Goal: Information Seeking & Learning: Understand process/instructions

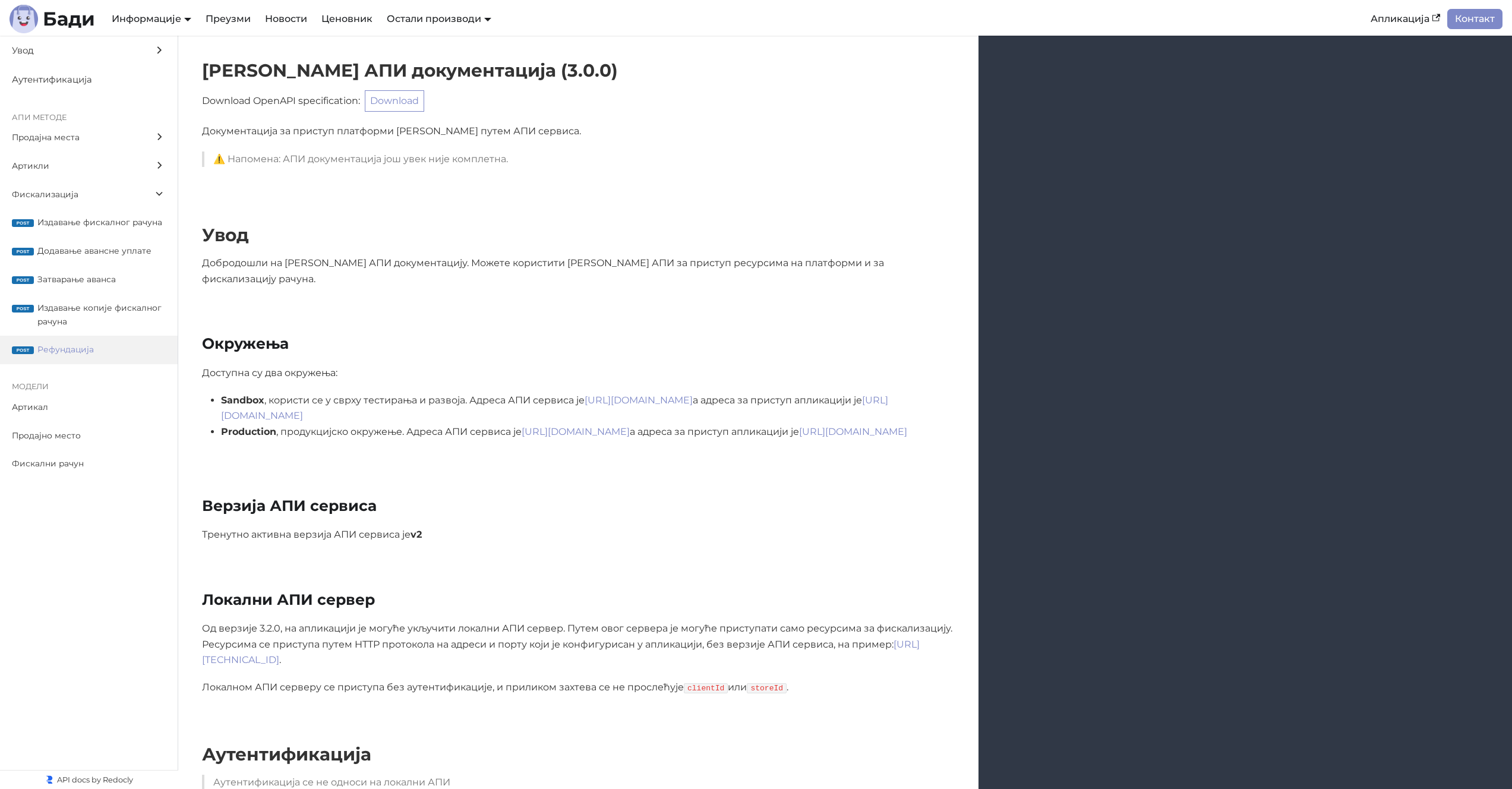
scroll to position [14296, 0]
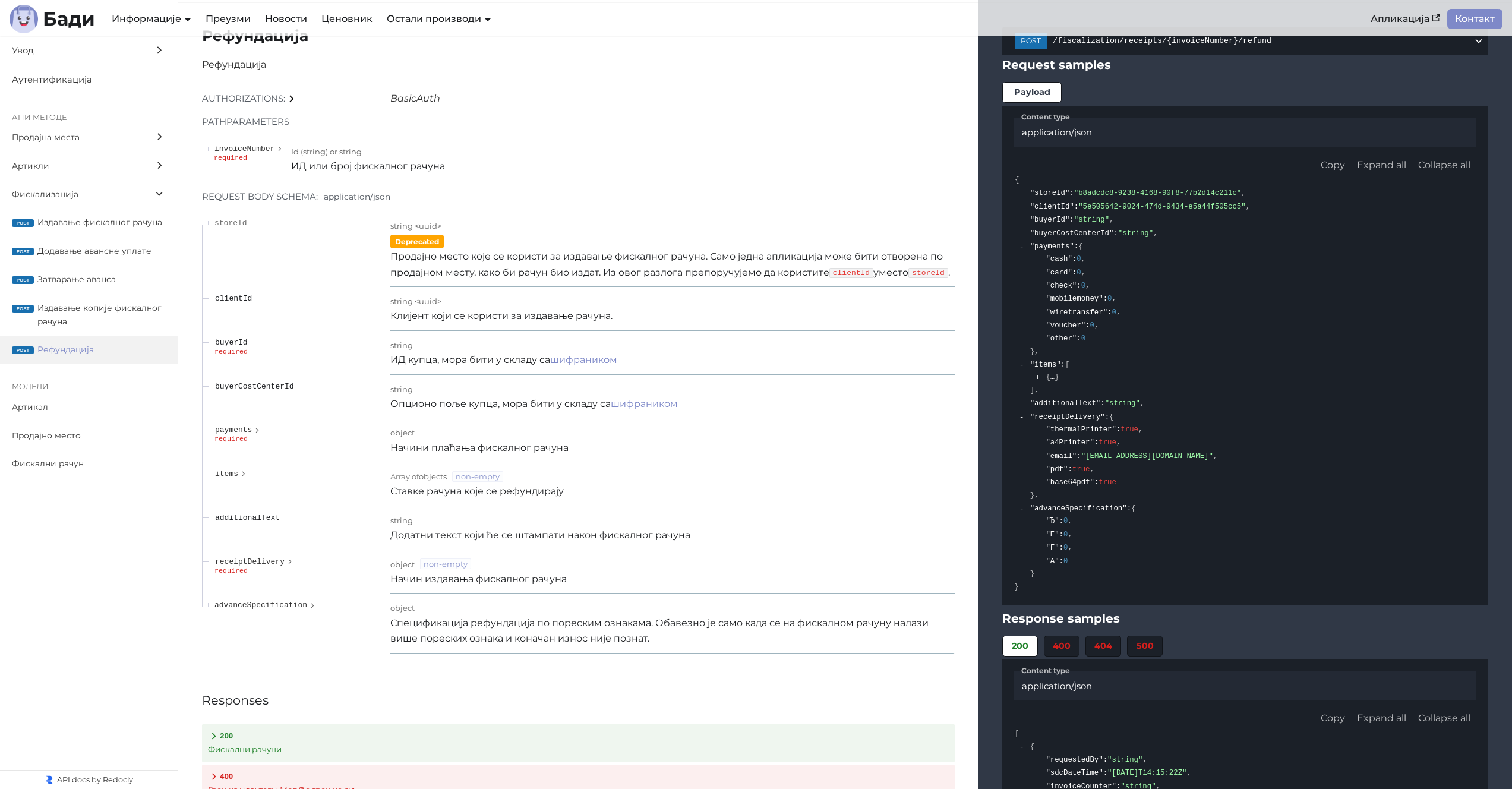
click at [586, 268] on p "Продајно место које се користи за издавање фискалног рачуна. Само једна апликац…" at bounding box center [672, 265] width 565 height 32
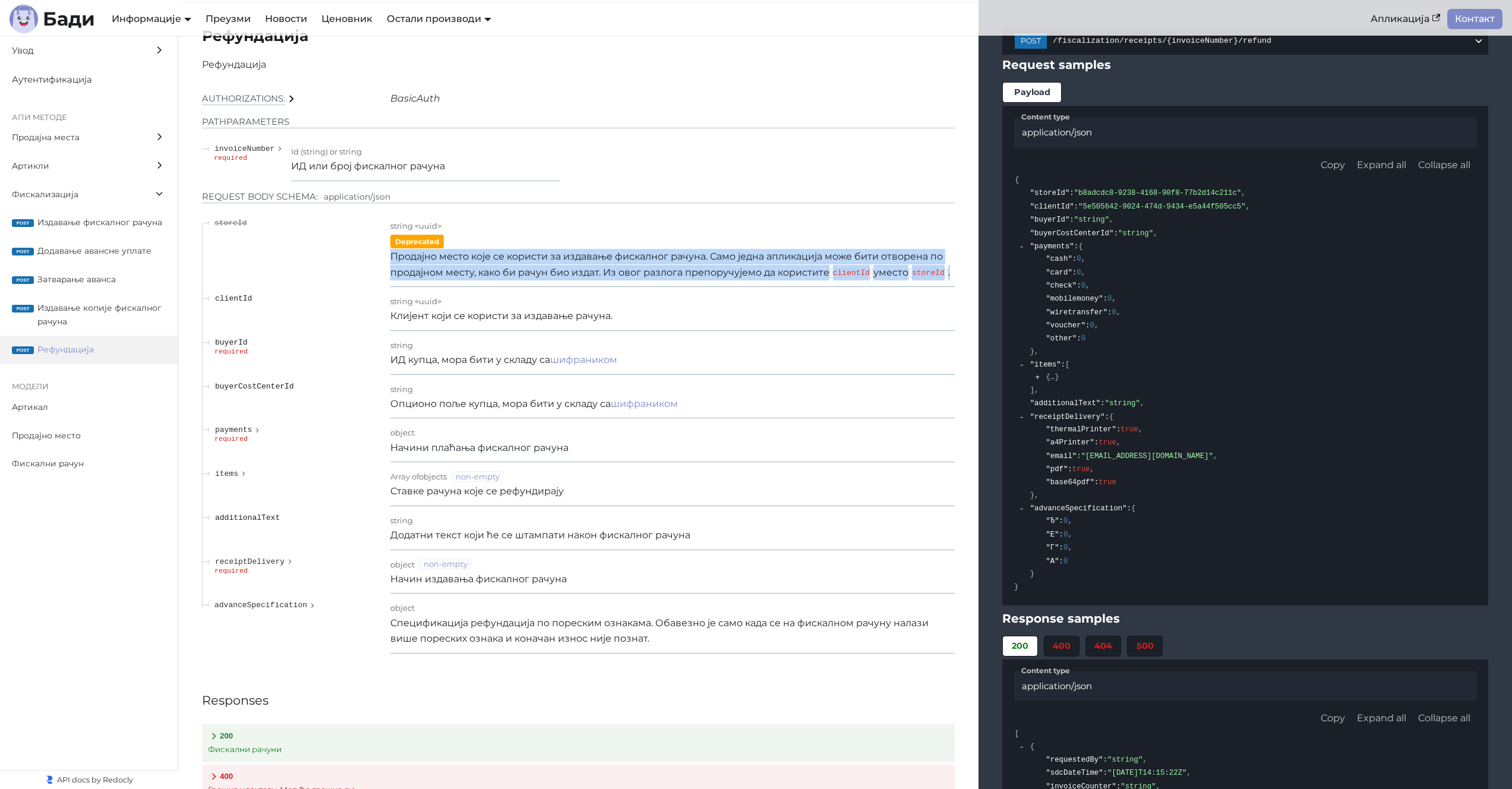
click at [586, 268] on p "Продајно место које се користи за издавање фискалног рачуна. Само једна апликац…" at bounding box center [672, 265] width 565 height 32
click at [685, 278] on p "Продајно место које се користи за издавање фискалног рачуна. Само једна апликац…" at bounding box center [672, 265] width 565 height 32
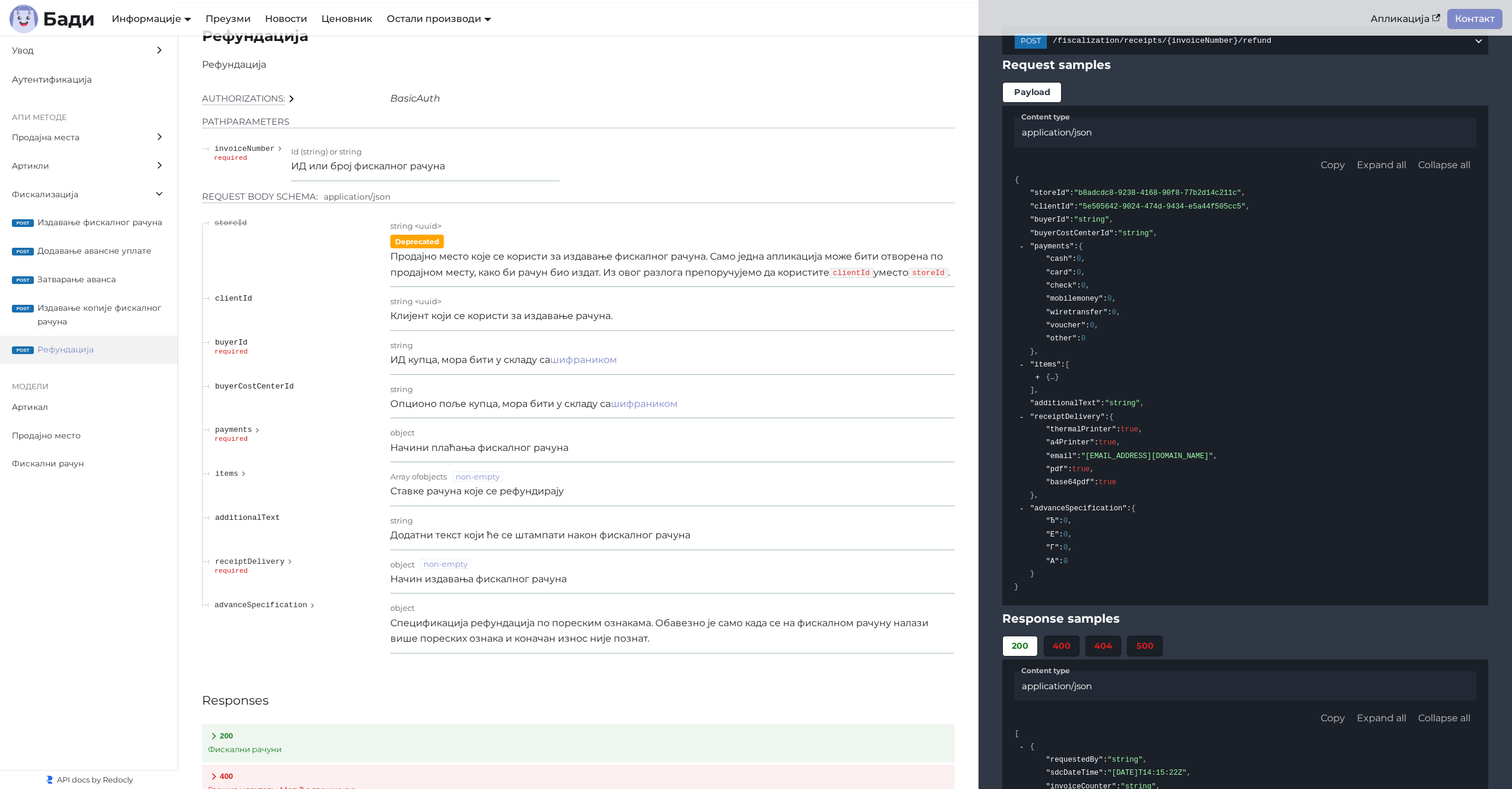
click at [685, 278] on p "Продајно место које се користи за издавање фискалног рачуна. Само једна апликац…" at bounding box center [672, 265] width 565 height 32
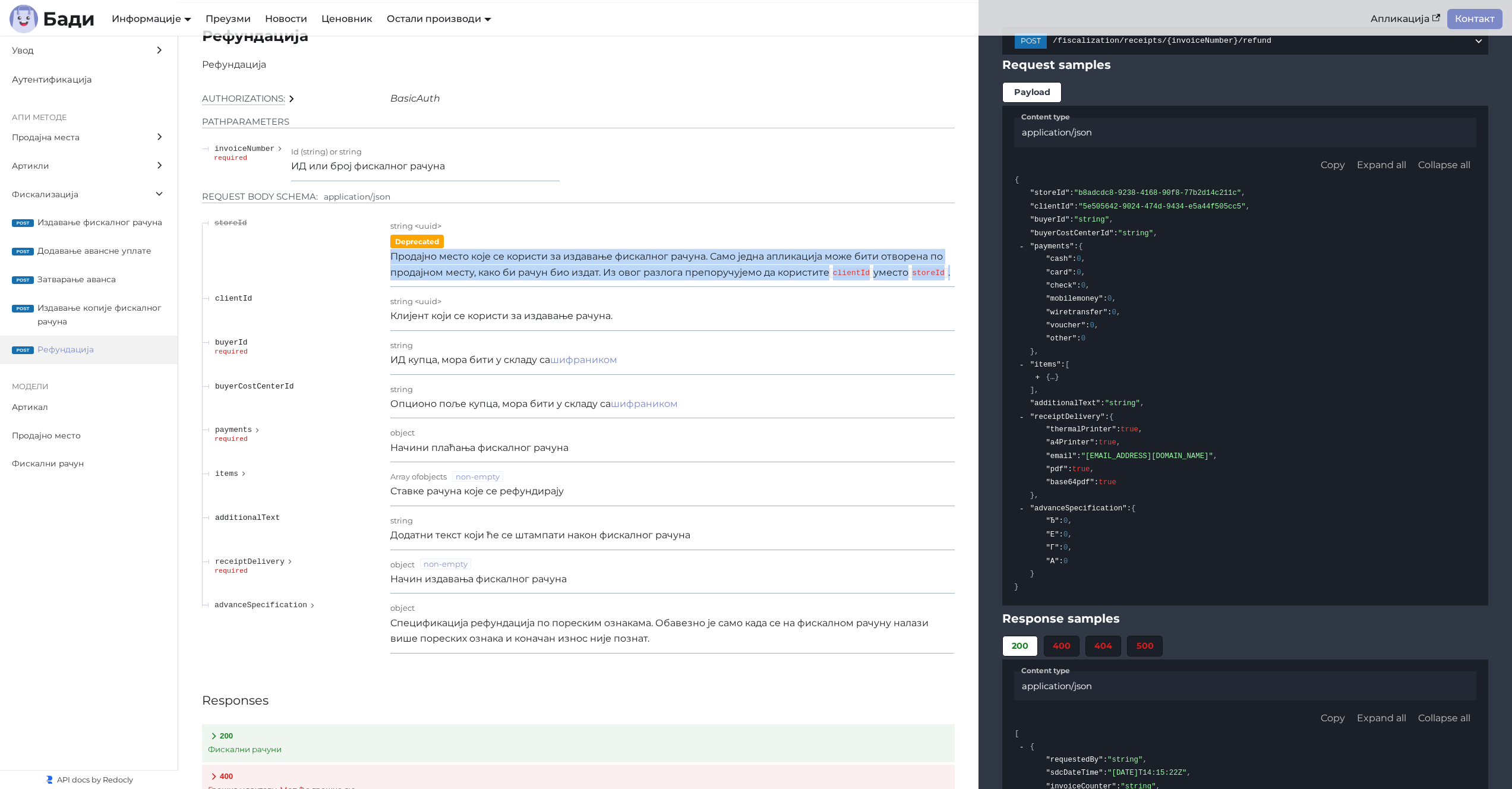
click at [685, 278] on p "Продајно место које се користи за издавање фискалног рачуна. Само једна апликац…" at bounding box center [672, 265] width 565 height 32
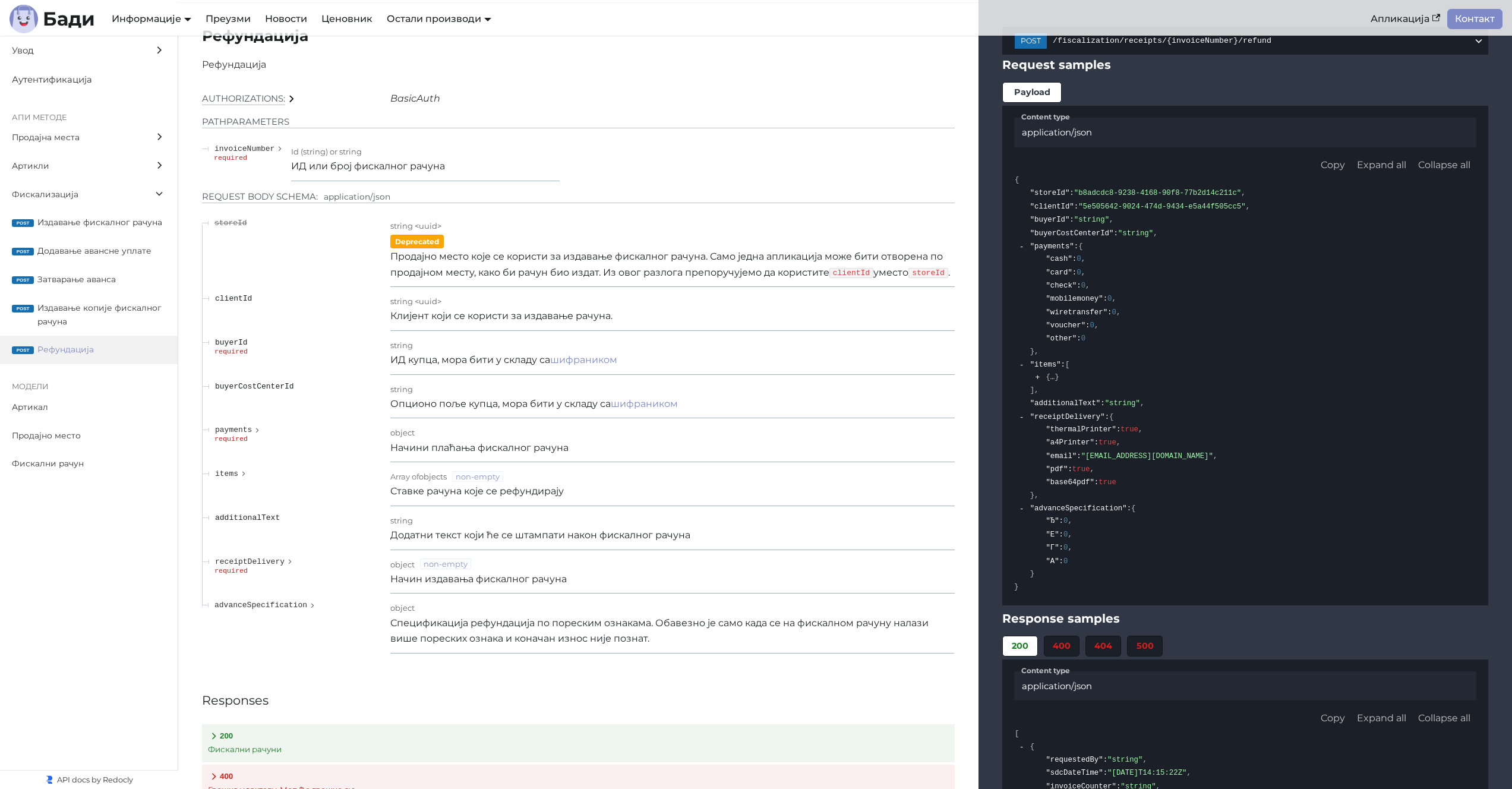
click at [248, 452] on td "payments required" at bounding box center [296, 440] width 189 height 44
click at [252, 434] on button "payments" at bounding box center [239, 430] width 48 height 9
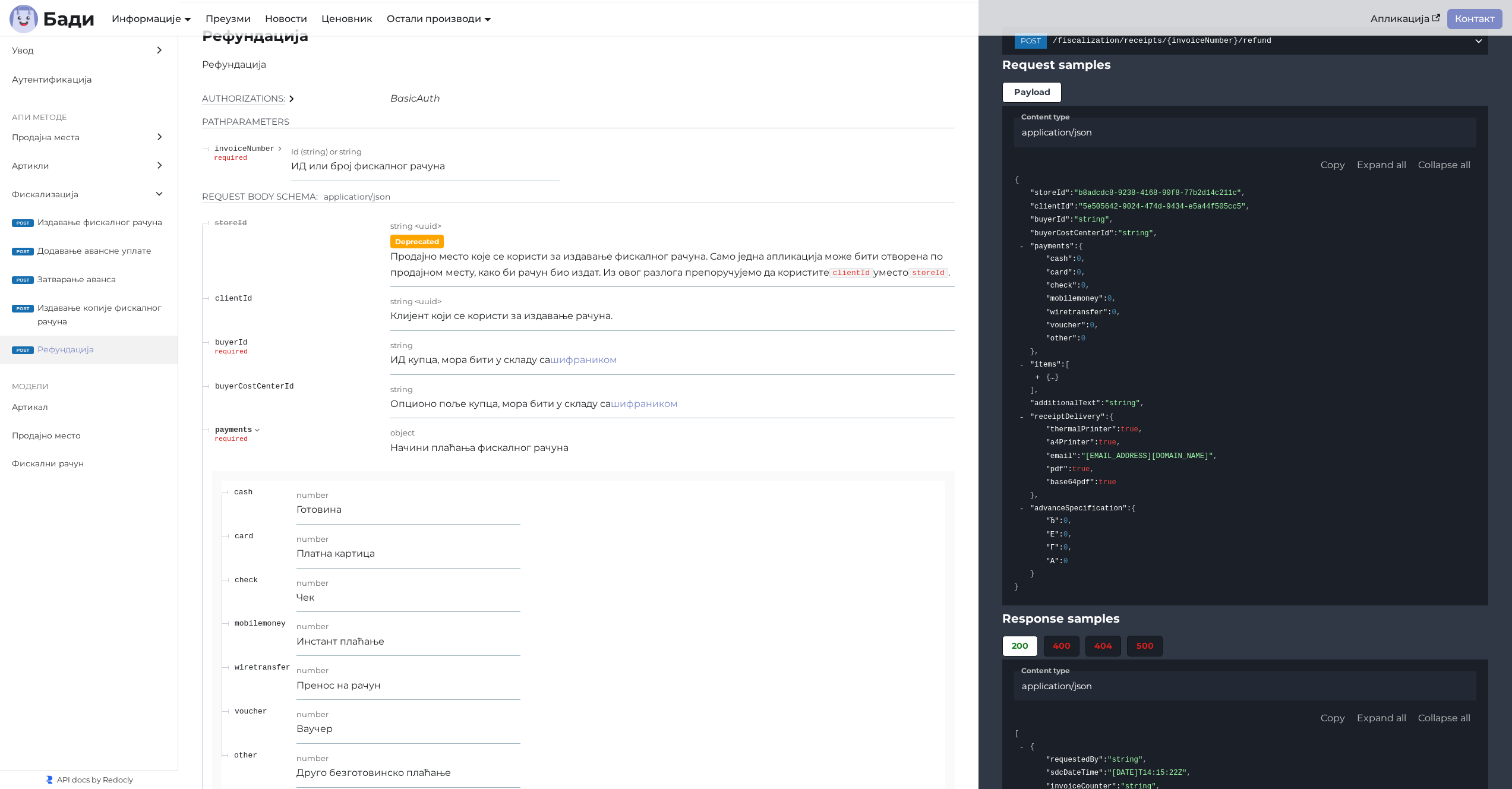
click at [252, 434] on icon "expand payments" at bounding box center [257, 430] width 11 height 8
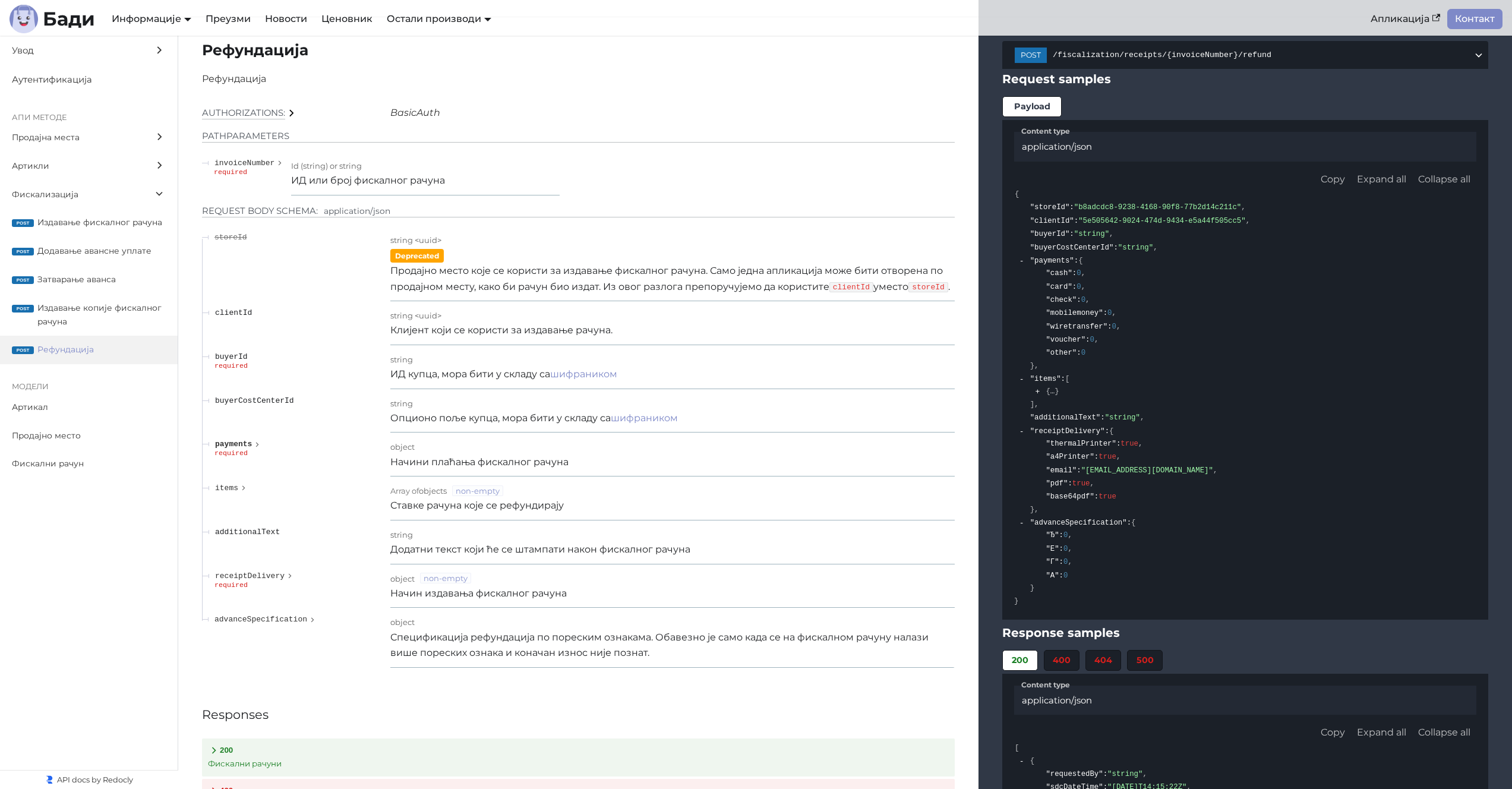
scroll to position [14279, 0]
click at [498, 385] on p "ИД купца, мора бити у складу са шифраником" at bounding box center [672, 377] width 565 height 15
click at [687, 341] on p "Клијент који се користи за издавање рачуна." at bounding box center [672, 333] width 565 height 15
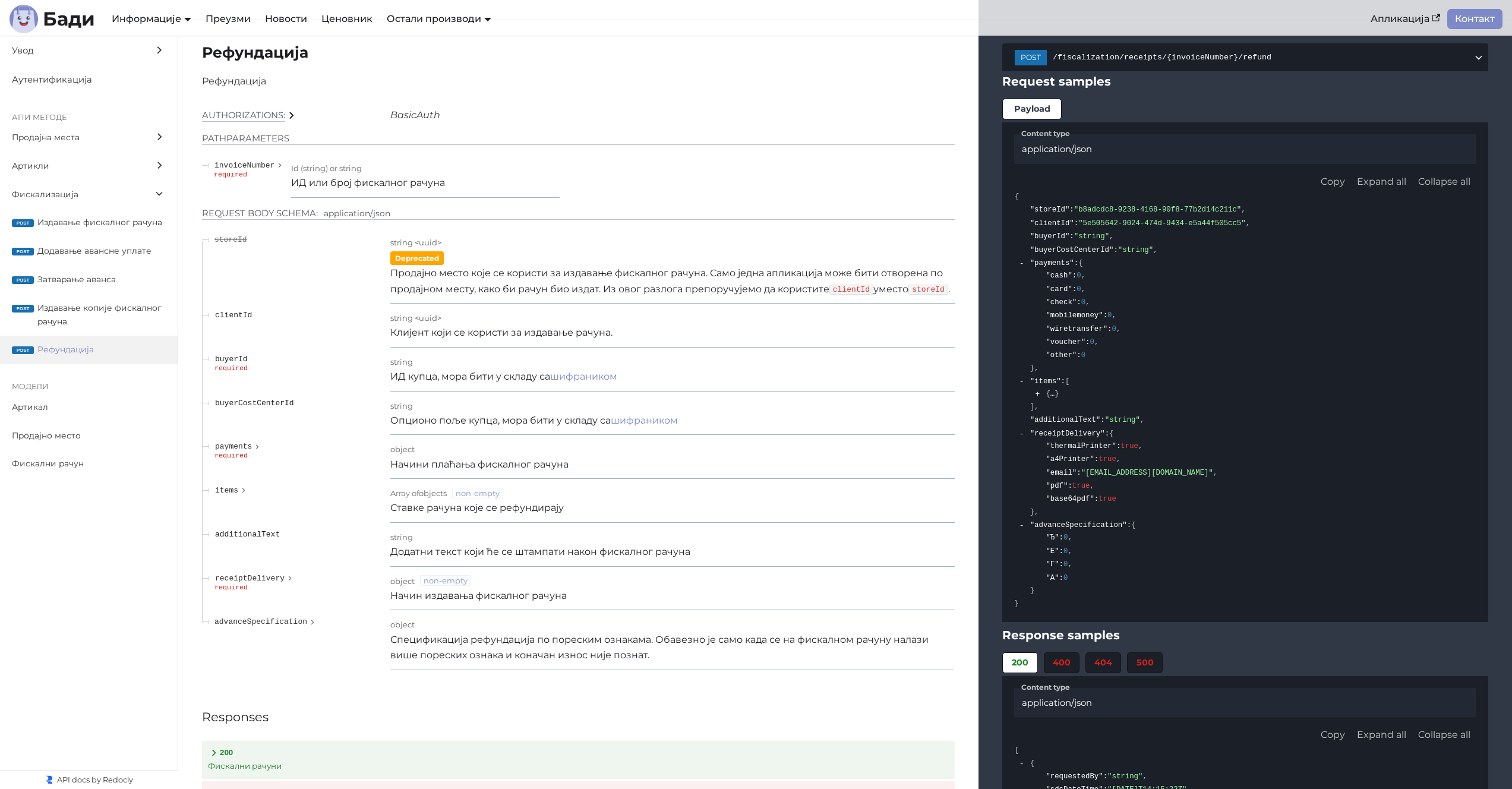
scroll to position [9894, 0]
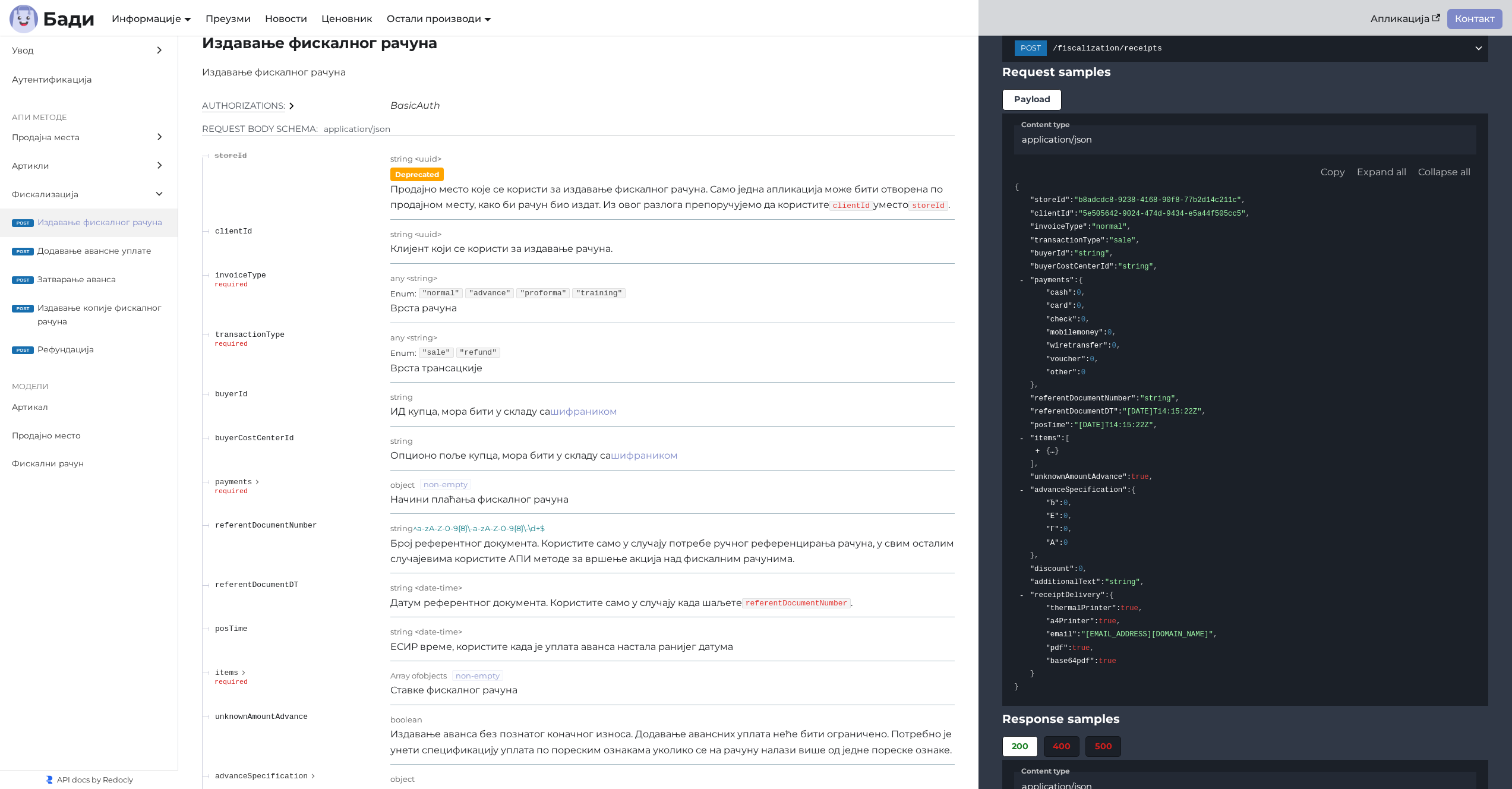
click at [808, 349] on div "Enum : "sale" "refund"" at bounding box center [672, 352] width 565 height 15
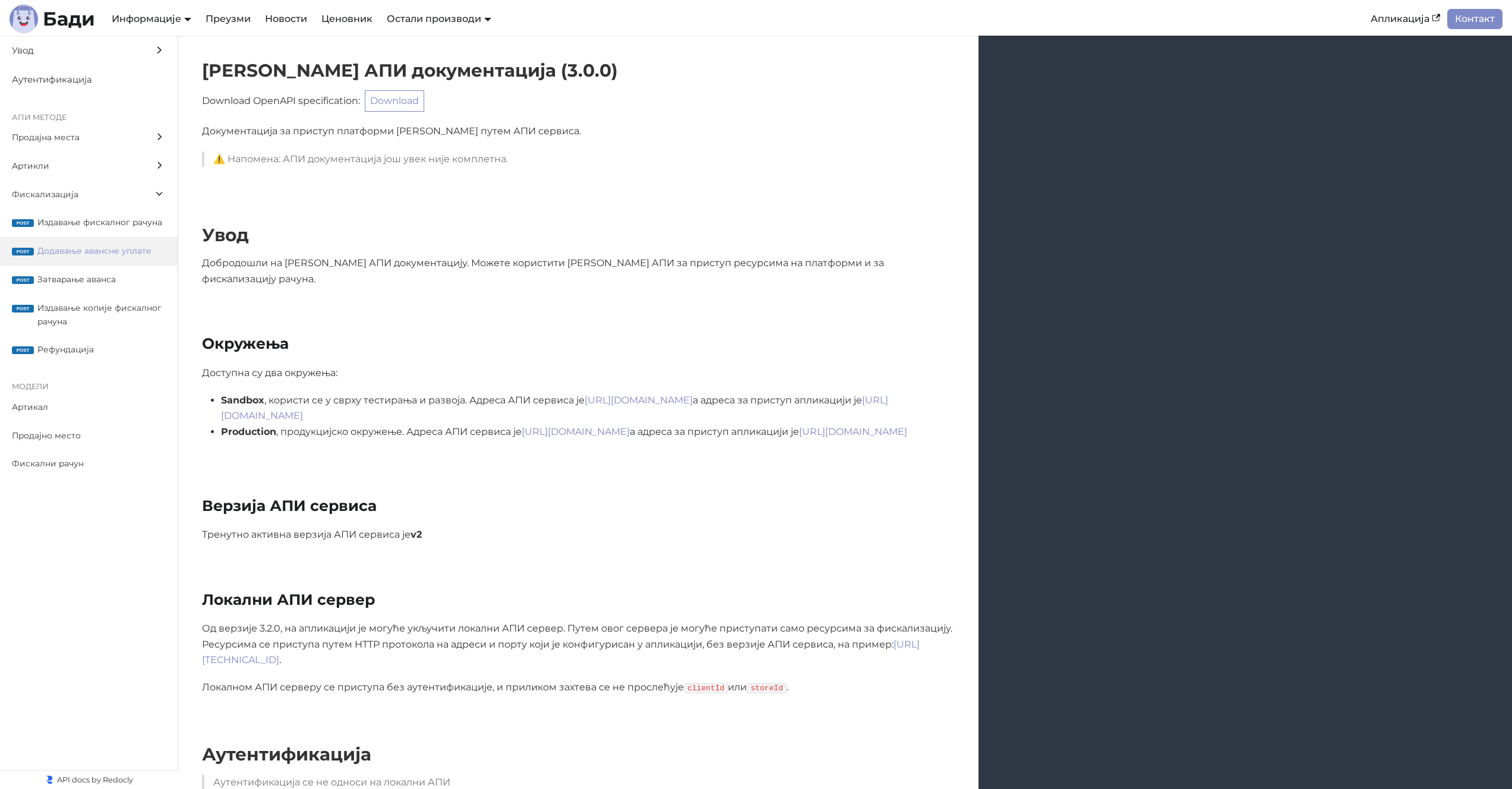
scroll to position [11195, 0]
